Goal: Information Seeking & Learning: Learn about a topic

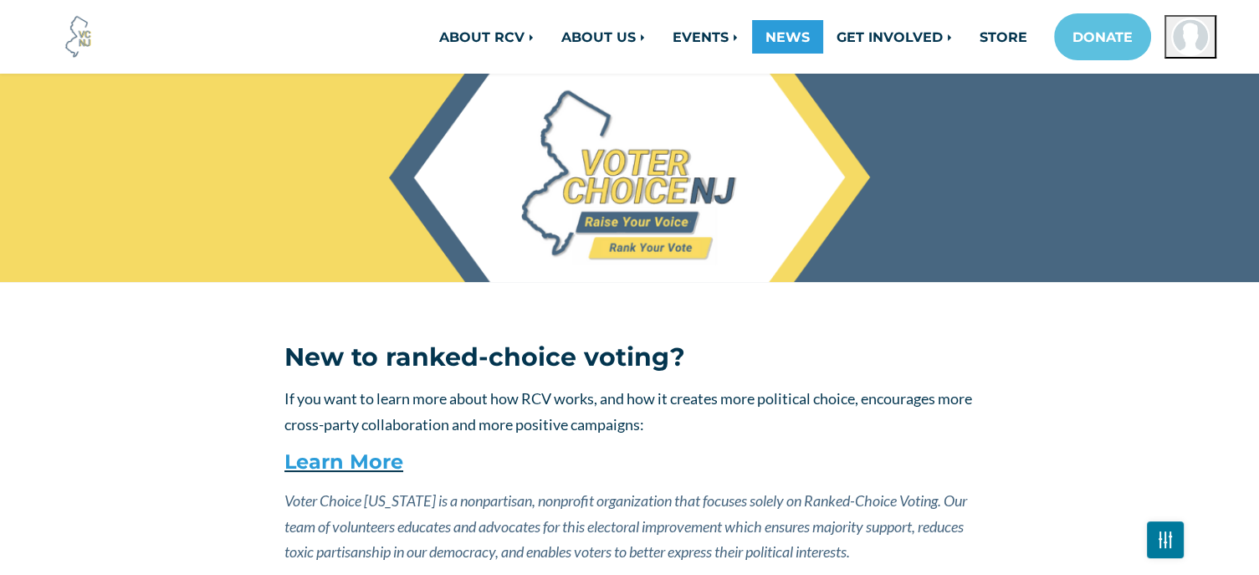
click at [793, 39] on link "NEWS" at bounding box center [787, 36] width 71 height 33
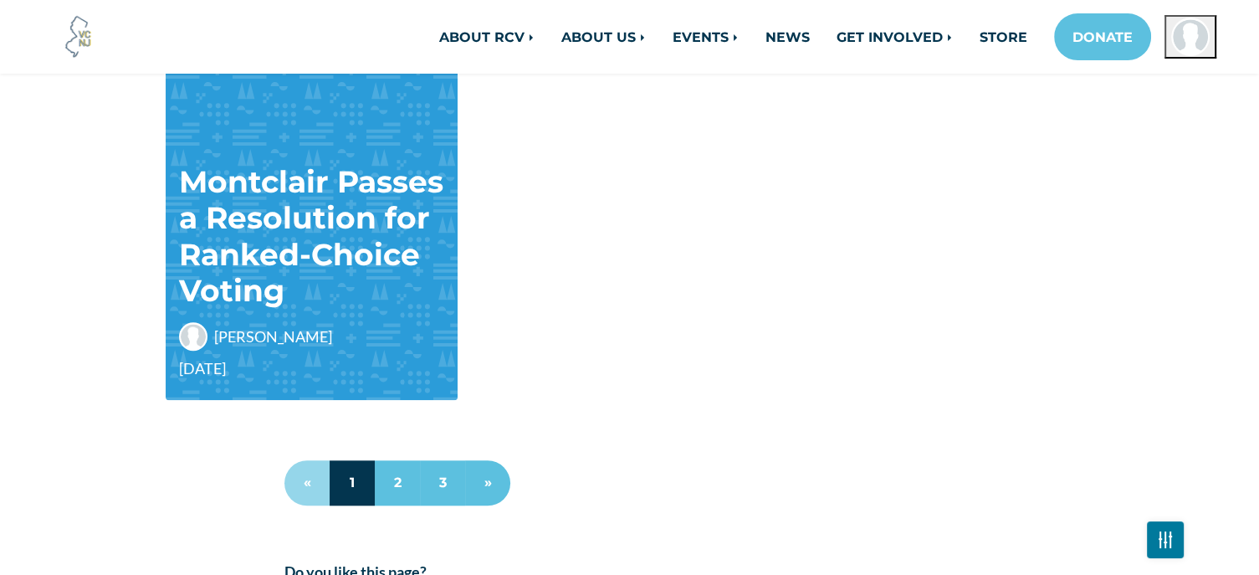
scroll to position [1674, 0]
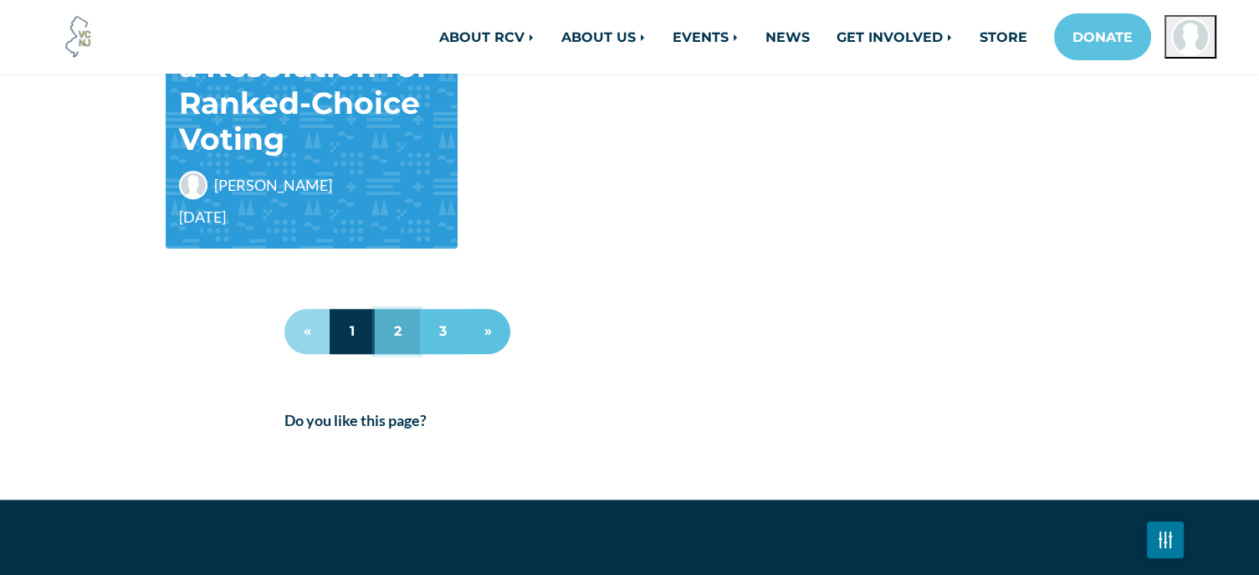
click at [395, 335] on link "2" at bounding box center [397, 331] width 45 height 45
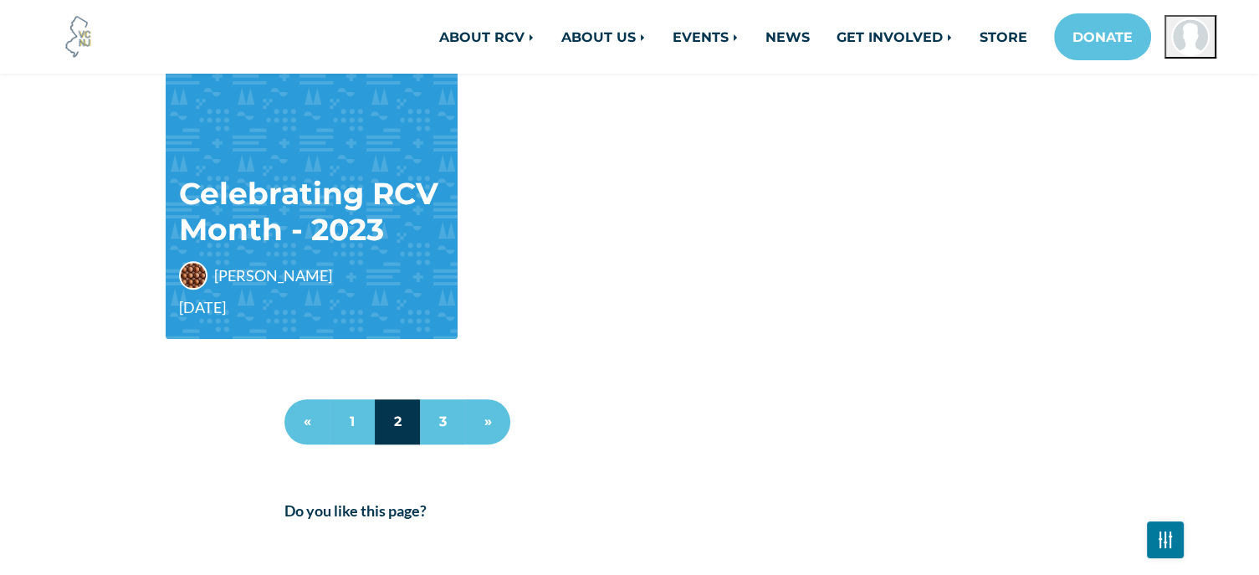
scroll to position [1590, 0]
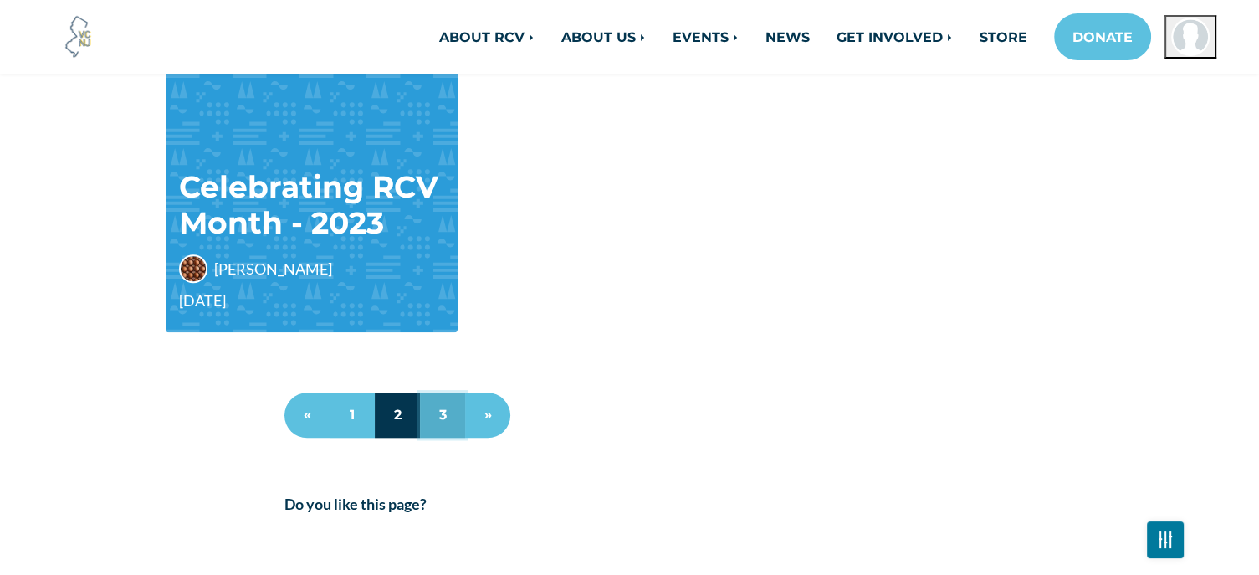
click at [442, 411] on link "3" at bounding box center [442, 414] width 45 height 45
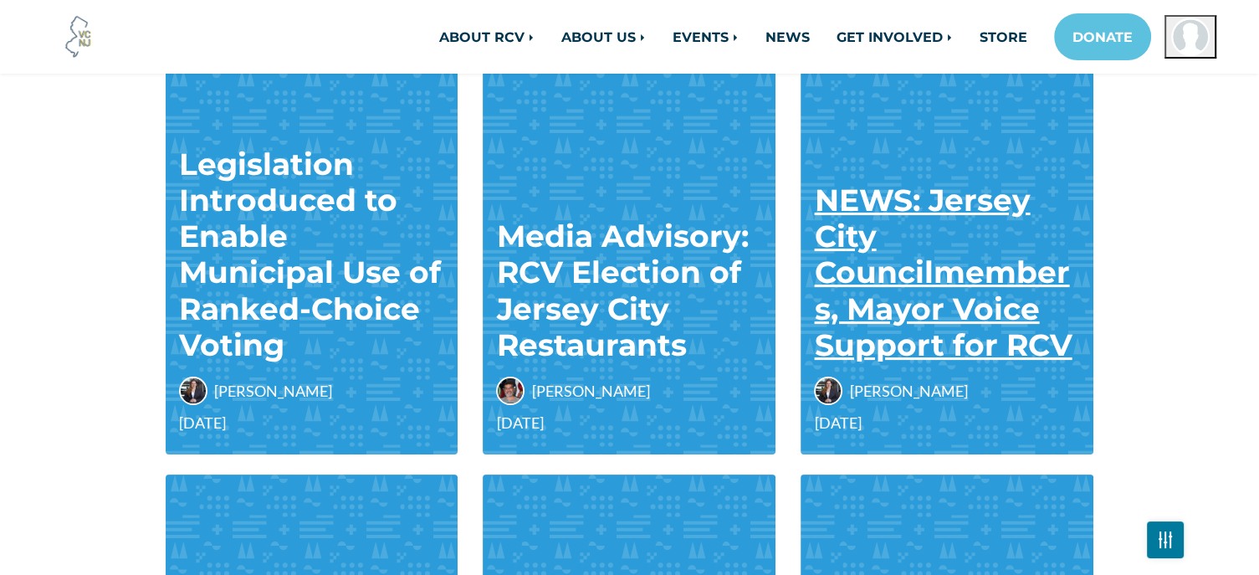
scroll to position [251, 0]
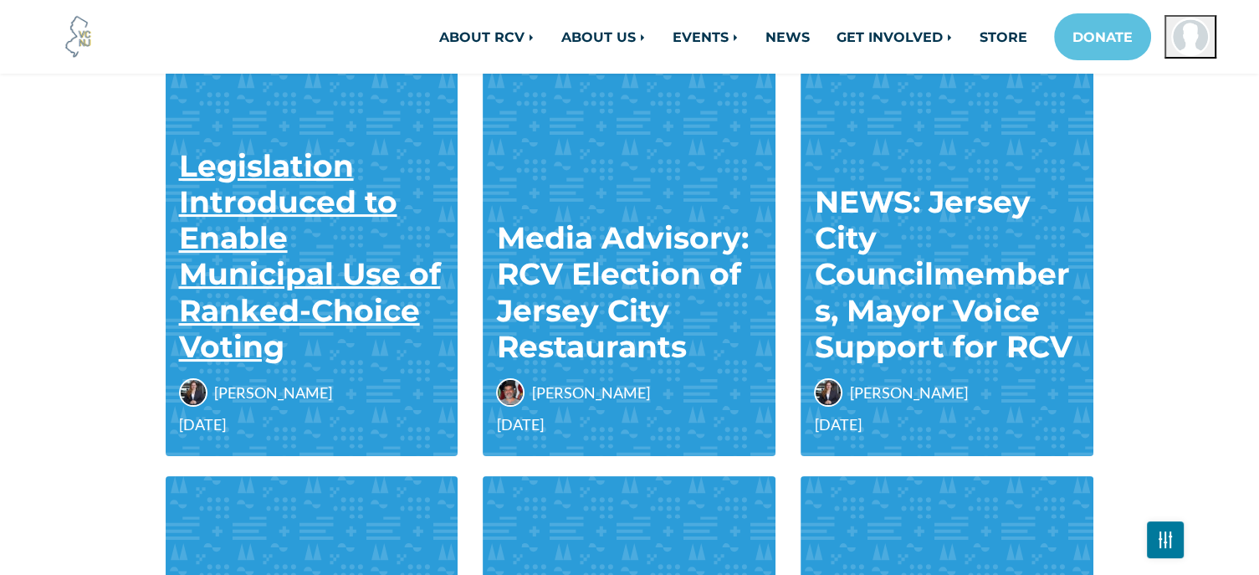
click at [336, 269] on link "Legislation Introduced to Enable Municipal Use of Ranked-Choice Voting" at bounding box center [310, 256] width 262 height 218
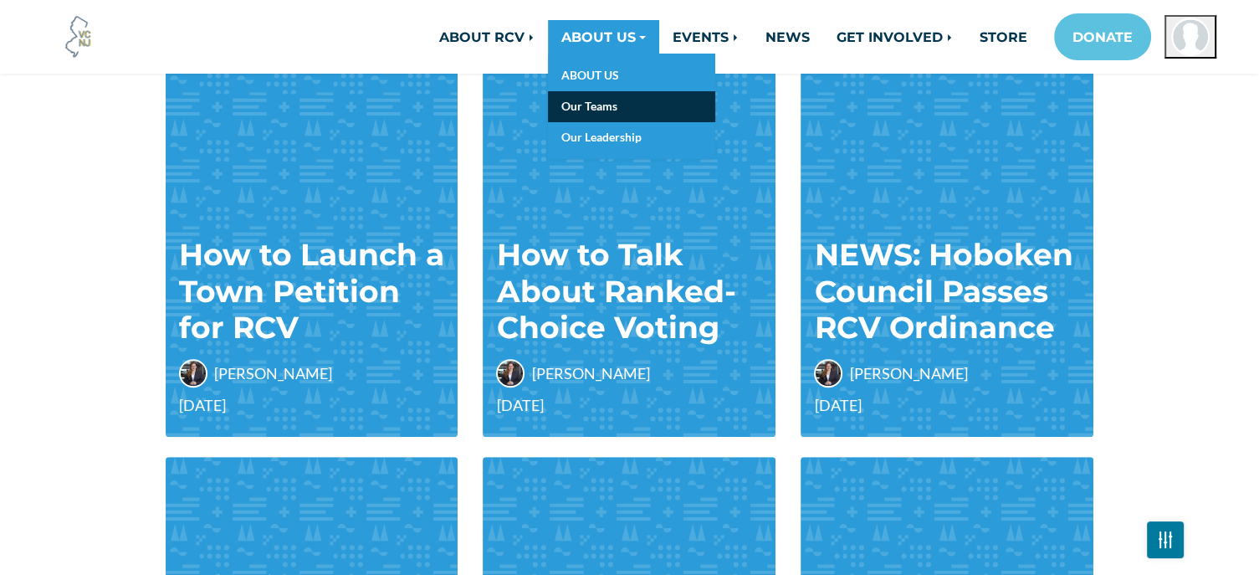
scroll to position [669, 0]
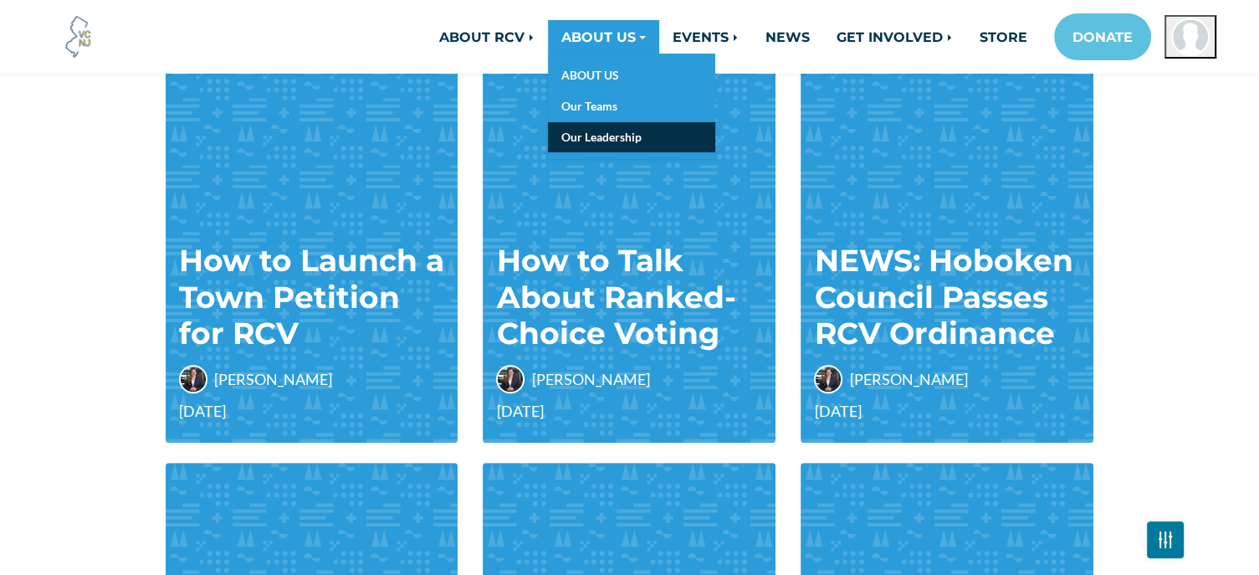
click at [604, 133] on link "Our Leadership" at bounding box center [631, 137] width 167 height 31
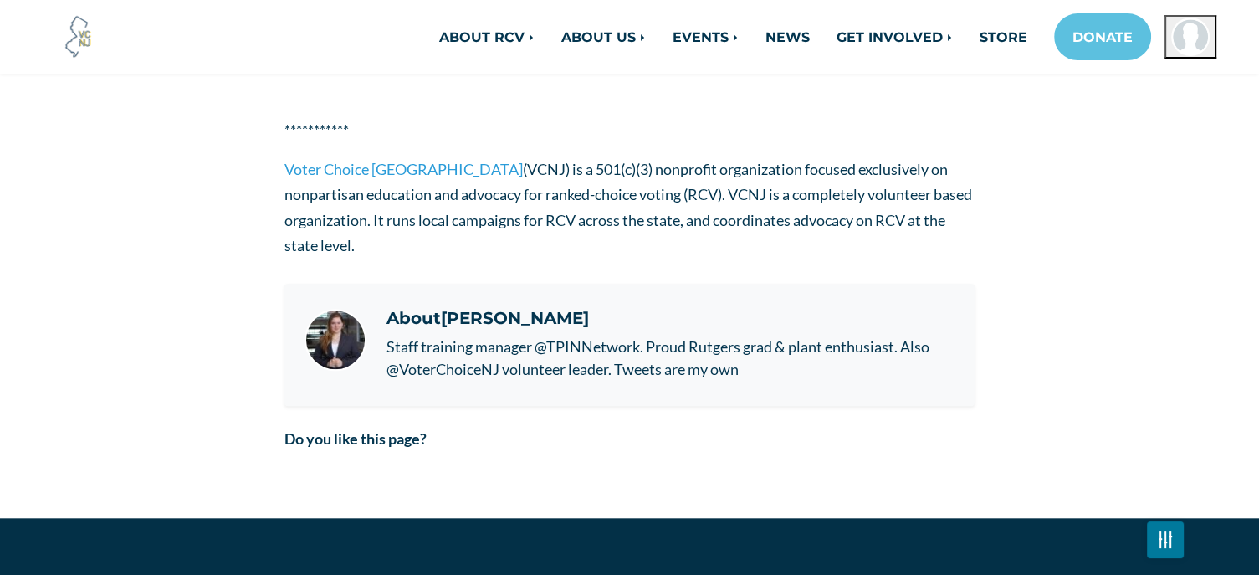
scroll to position [1506, 0]
